Goal: Task Accomplishment & Management: Manage account settings

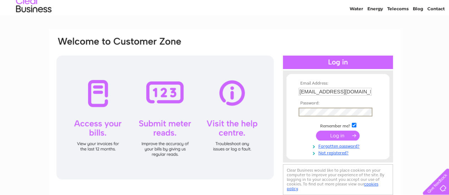
scroll to position [35, 0]
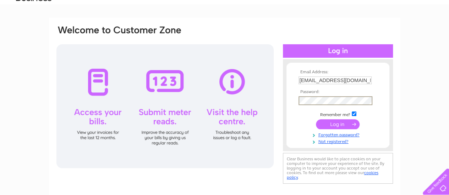
click at [339, 128] on input "submit" at bounding box center [338, 125] width 44 height 10
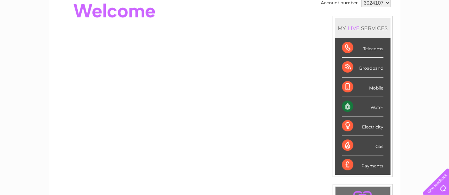
scroll to position [35, 0]
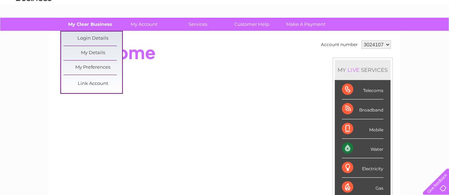
click at [105, 23] on link "My Clear Business" at bounding box center [90, 24] width 59 height 13
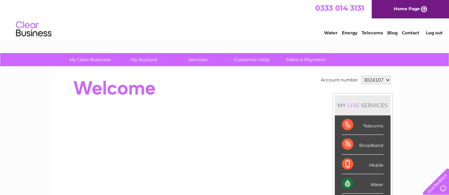
click at [377, 184] on div "Water" at bounding box center [362, 184] width 41 height 20
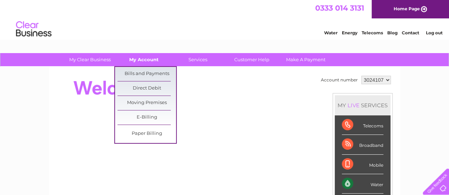
click at [151, 61] on link "My Account" at bounding box center [144, 59] width 59 height 13
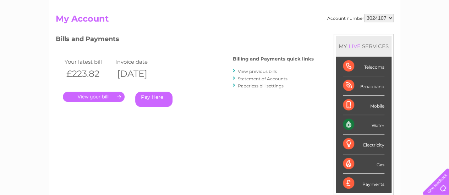
scroll to position [71, 0]
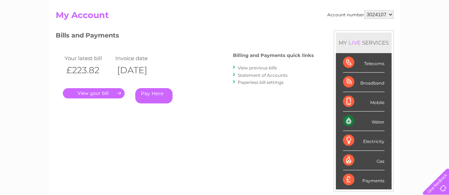
click at [255, 68] on link "View previous bills" at bounding box center [257, 67] width 39 height 5
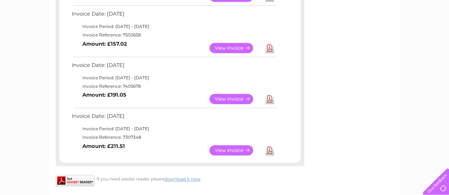
scroll to position [426, 0]
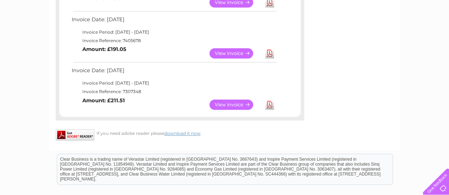
click at [245, 106] on link "View" at bounding box center [235, 105] width 52 height 10
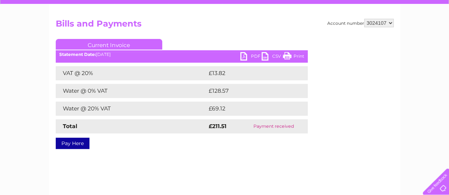
scroll to position [71, 0]
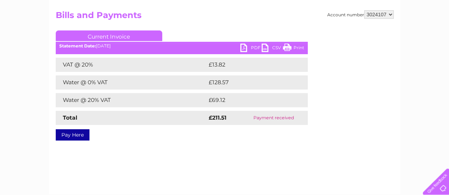
click at [253, 48] on link "PDF" at bounding box center [250, 49] width 21 height 10
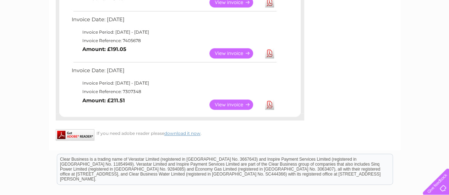
click at [221, 52] on link "View" at bounding box center [235, 53] width 52 height 10
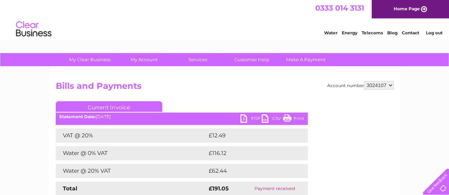
click at [250, 119] on link "PDF" at bounding box center [250, 120] width 21 height 10
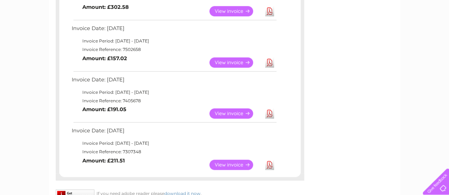
scroll to position [355, 0]
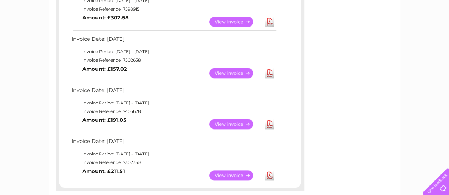
click at [228, 72] on link "View" at bounding box center [235, 73] width 52 height 10
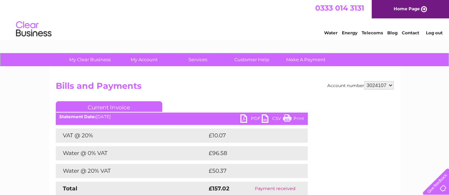
click at [251, 118] on link "PDF" at bounding box center [250, 120] width 21 height 10
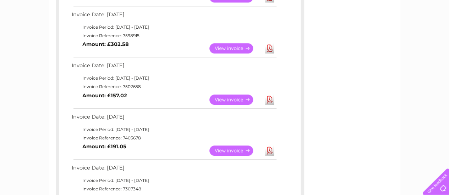
scroll to position [318, 0]
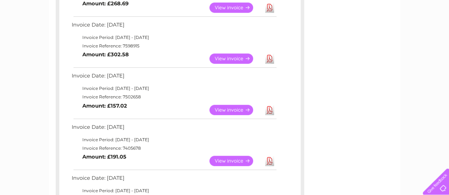
click at [231, 54] on link "View" at bounding box center [235, 59] width 52 height 10
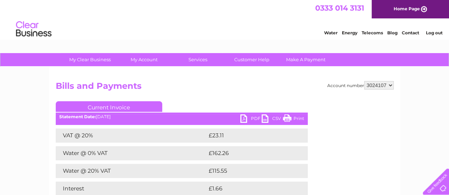
click at [253, 118] on link "PDF" at bounding box center [250, 120] width 21 height 10
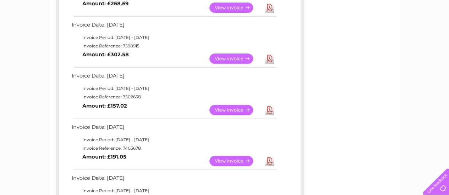
scroll to position [282, 0]
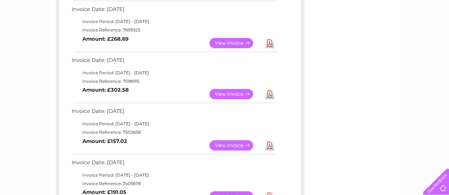
click at [238, 41] on link "View" at bounding box center [235, 43] width 52 height 10
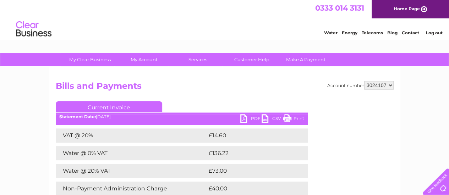
click at [252, 119] on link "PDF" at bounding box center [250, 120] width 21 height 10
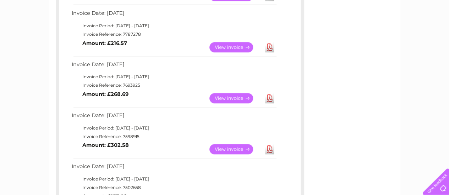
scroll to position [211, 0]
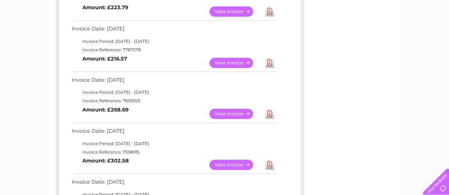
click at [226, 60] on link "View" at bounding box center [235, 63] width 52 height 10
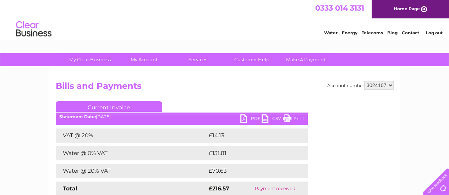
click at [248, 118] on link "PDF" at bounding box center [250, 120] width 21 height 10
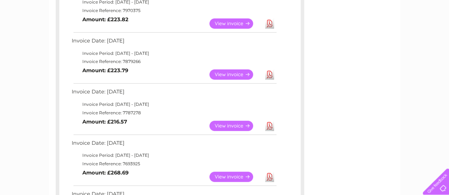
scroll to position [139, 0]
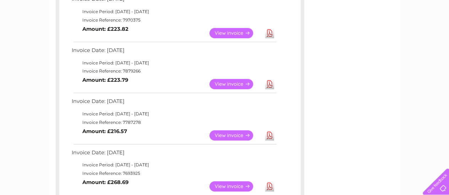
click at [232, 83] on link "View" at bounding box center [235, 84] width 52 height 10
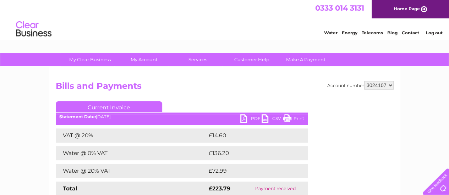
click at [254, 119] on link "PDF" at bounding box center [250, 120] width 21 height 10
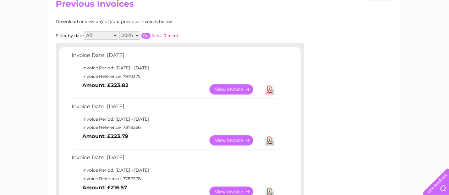
scroll to position [66, 0]
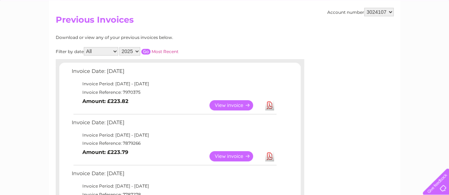
click at [228, 106] on link "View" at bounding box center [235, 105] width 52 height 10
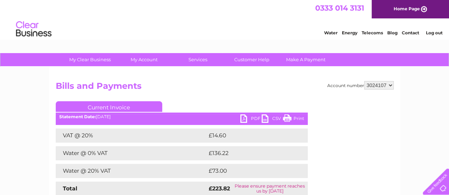
click at [255, 118] on link "PDF" at bounding box center [250, 120] width 21 height 10
